Goal: Task Accomplishment & Management: Manage account settings

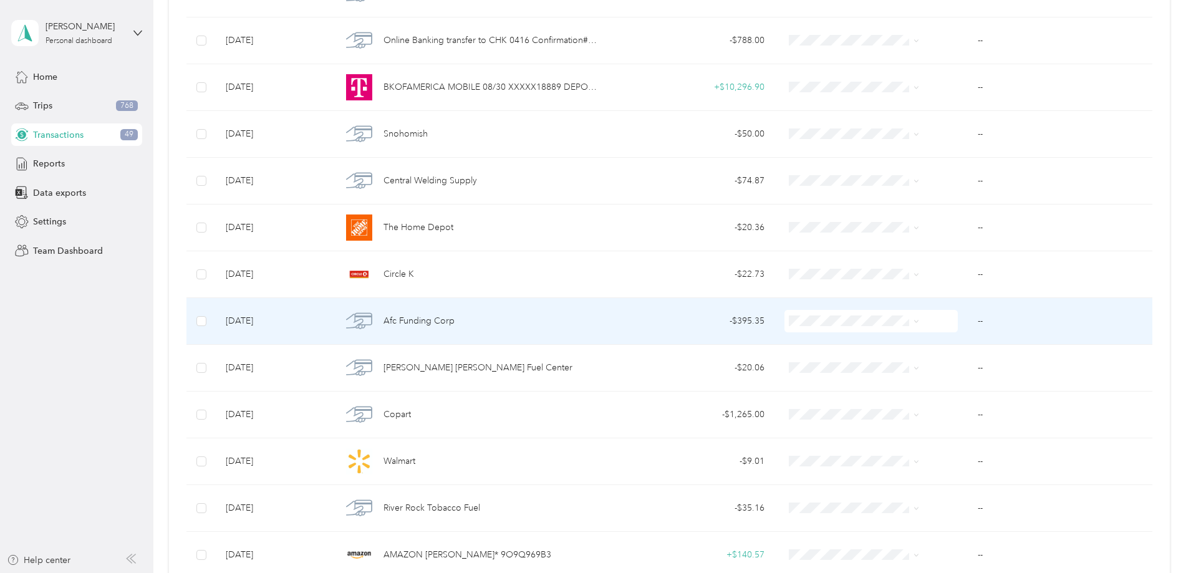
scroll to position [686, 0]
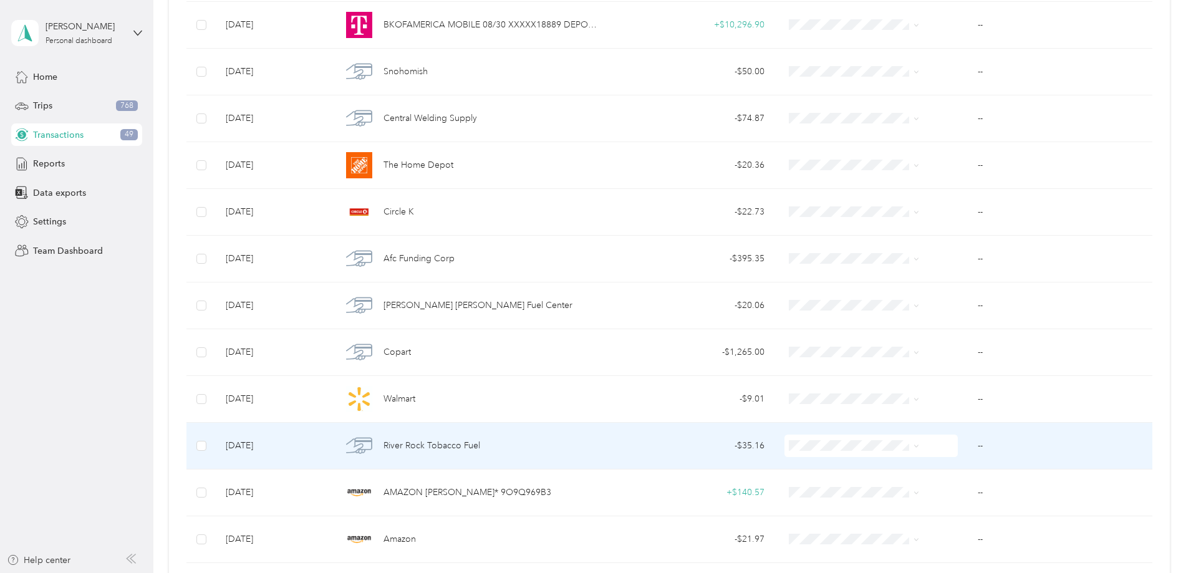
click at [480, 445] on span "River Rock Tobacco Fuel" at bounding box center [432, 446] width 97 height 14
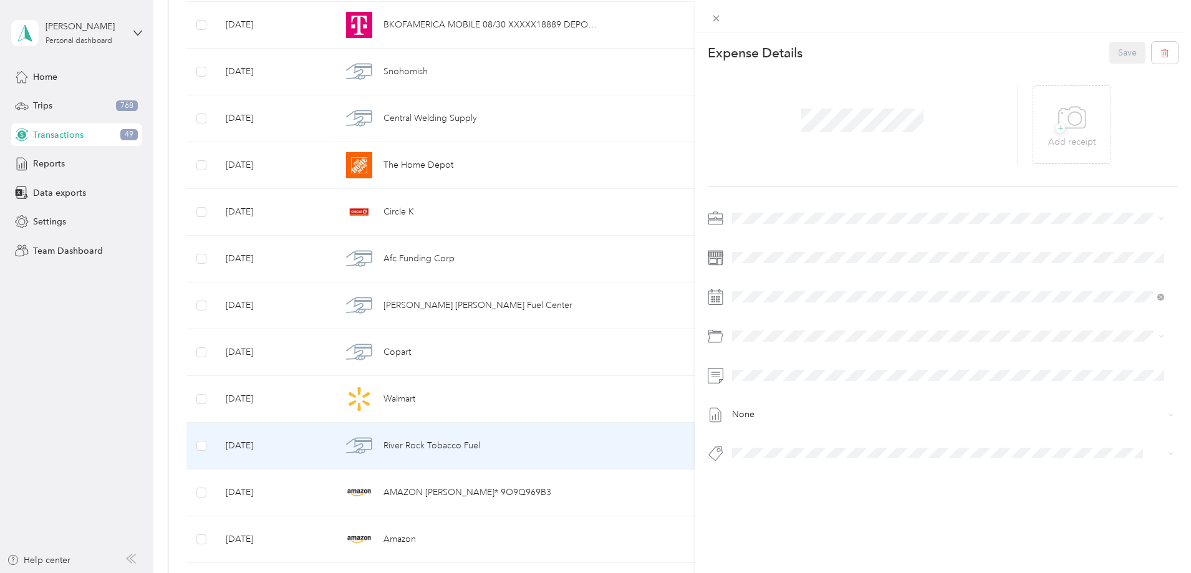
click at [787, 238] on span "Vasini Mottors LLC" at bounding box center [773, 240] width 72 height 11
click at [1082, 127] on div "+ Add receipt" at bounding box center [1072, 125] width 47 height 48
click at [1053, 125] on icon at bounding box center [1055, 125] width 4 height 4
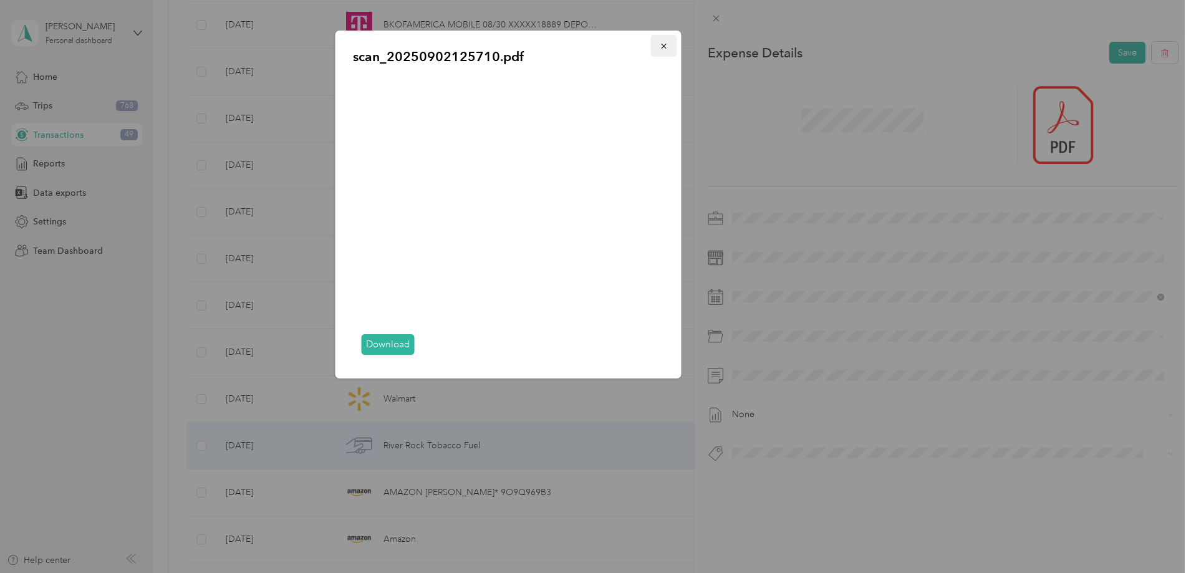
click at [665, 46] on icon "button" at bounding box center [663, 46] width 5 height 5
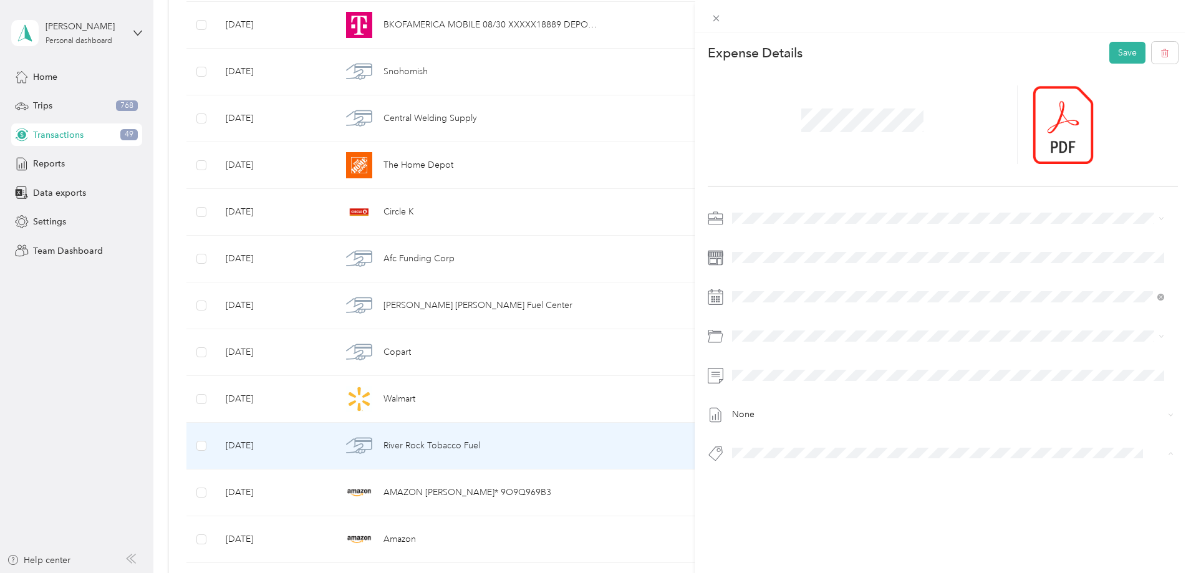
click at [828, 473] on span "2016 Ford Fusion Se Mb2581" at bounding box center [795, 475] width 100 height 11
click at [1115, 47] on button "Save" at bounding box center [1128, 53] width 36 height 22
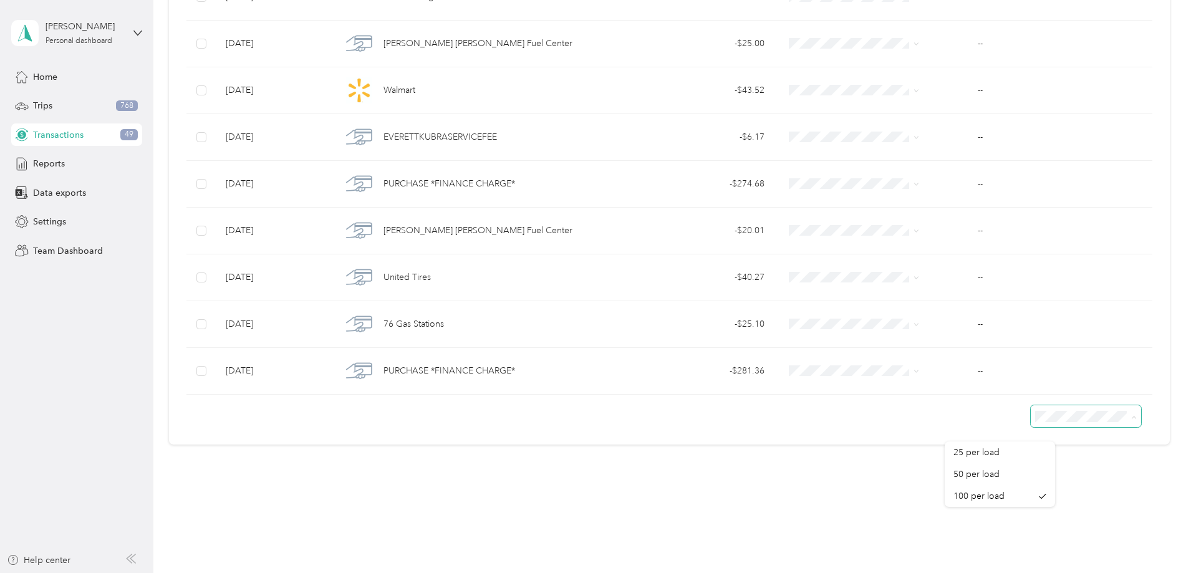
scroll to position [2072, 0]
